Goal: Information Seeking & Learning: Learn about a topic

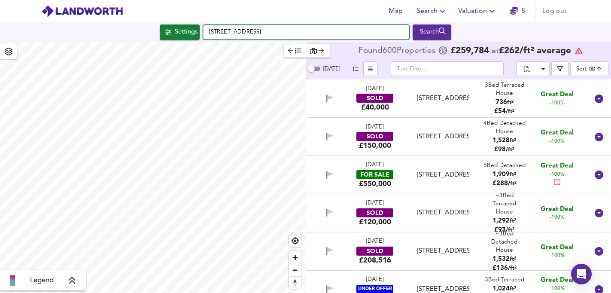
click at [280, 35] on input "[STREET_ADDRESS]" at bounding box center [306, 32] width 206 height 15
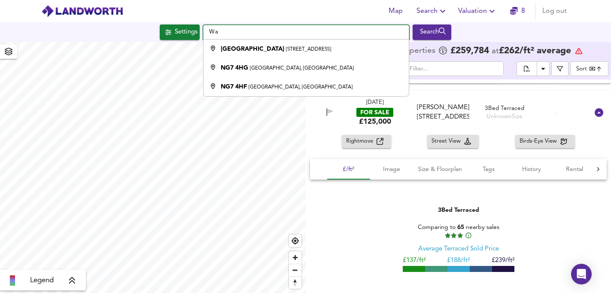
type input "W"
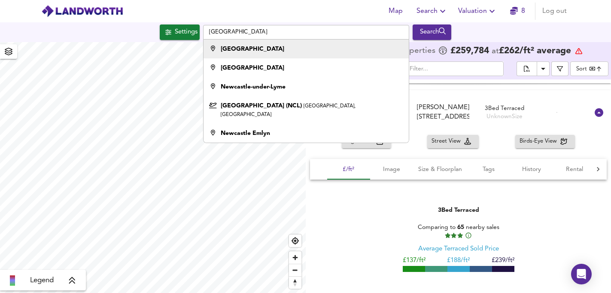
click at [280, 53] on div "[GEOGRAPHIC_DATA]" at bounding box center [253, 49] width 64 height 9
type input "[GEOGRAPHIC_DATA]"
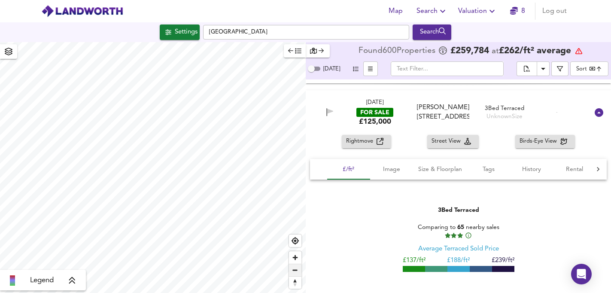
click at [296, 274] on span "Zoom out" at bounding box center [295, 270] width 12 height 12
click at [295, 270] on span "Zoom out" at bounding box center [295, 270] width 12 height 12
click at [295, 258] on span "Zoom in" at bounding box center [295, 257] width 12 height 12
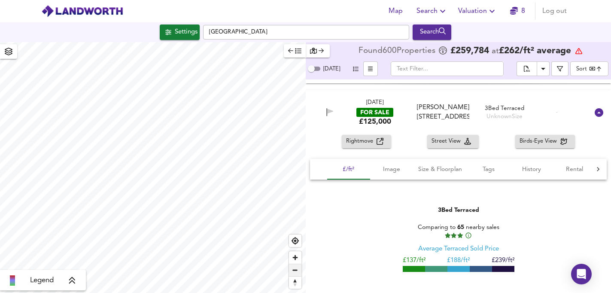
click at [295, 270] on span "Zoom out" at bounding box center [295, 270] width 12 height 12
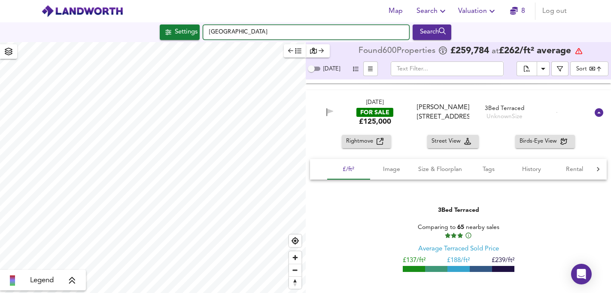
click at [266, 31] on input "[GEOGRAPHIC_DATA]" at bounding box center [306, 32] width 206 height 15
type input "[GEOGRAPHIC_DATA]"
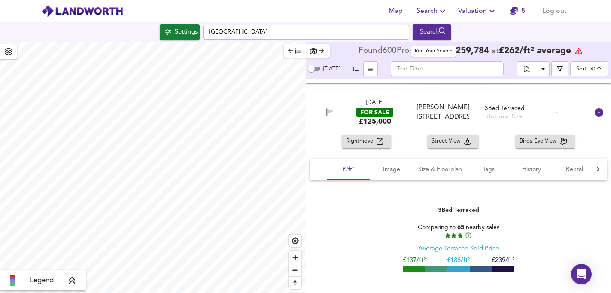
click at [421, 35] on div "Search" at bounding box center [432, 32] width 35 height 11
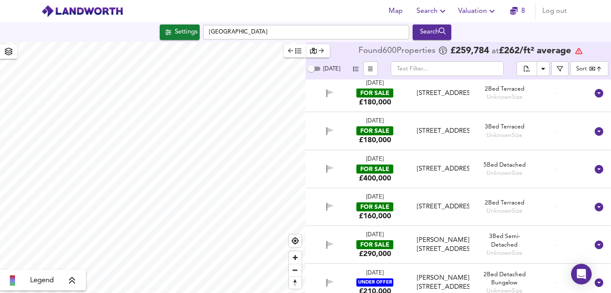
scroll to position [22091, 0]
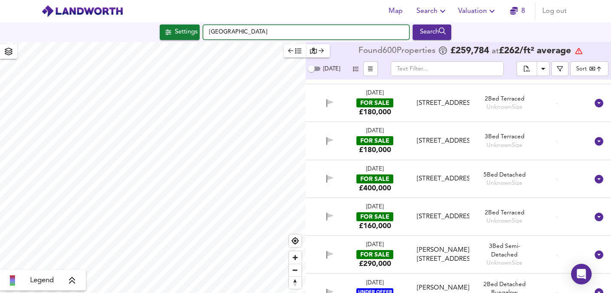
click at [288, 35] on input "[GEOGRAPHIC_DATA]" at bounding box center [306, 32] width 206 height 15
type input "Newcastl"
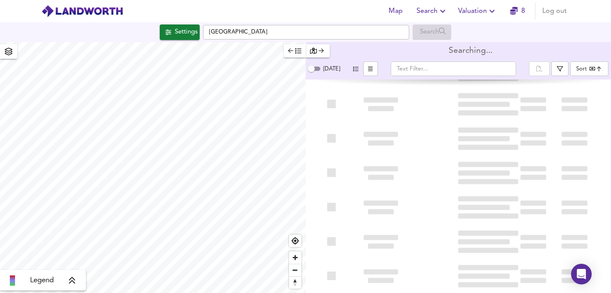
type input "bestdeal"
